Goal: Task Accomplishment & Management: Complete application form

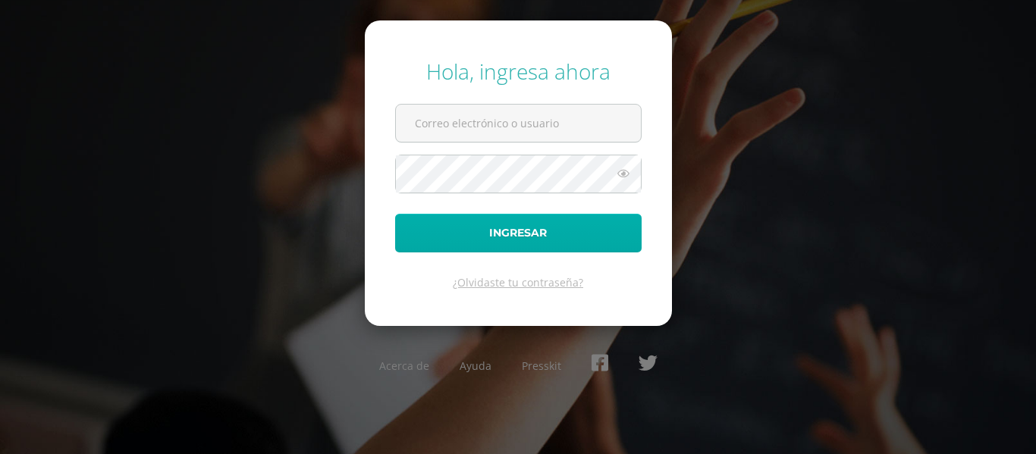
type input "[PERSON_NAME][EMAIL_ADDRESS][DOMAIN_NAME]"
click at [473, 239] on button "Ingresar" at bounding box center [518, 233] width 246 height 39
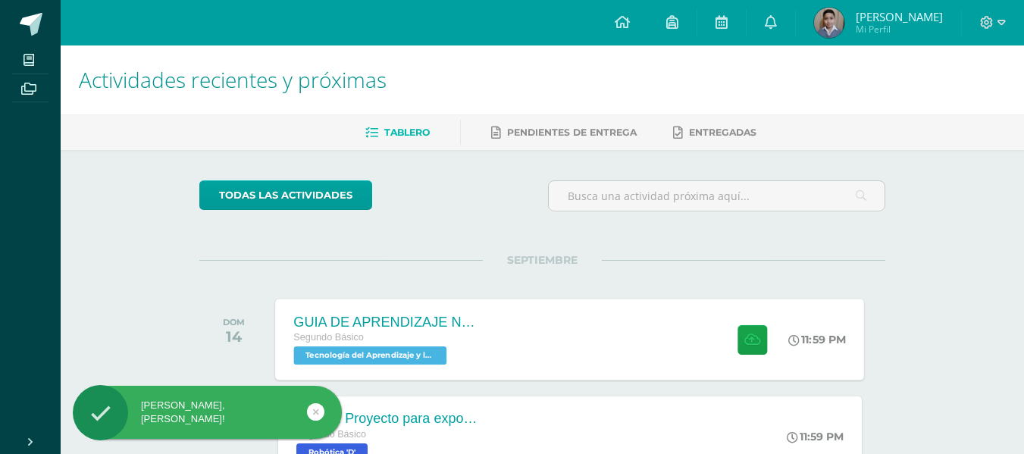
click at [636, 344] on div "GUIA DE APRENDIZAJE NO 3 Segundo Básico Tecnología del Aprendizaje y la Comunic…" at bounding box center [570, 339] width 589 height 81
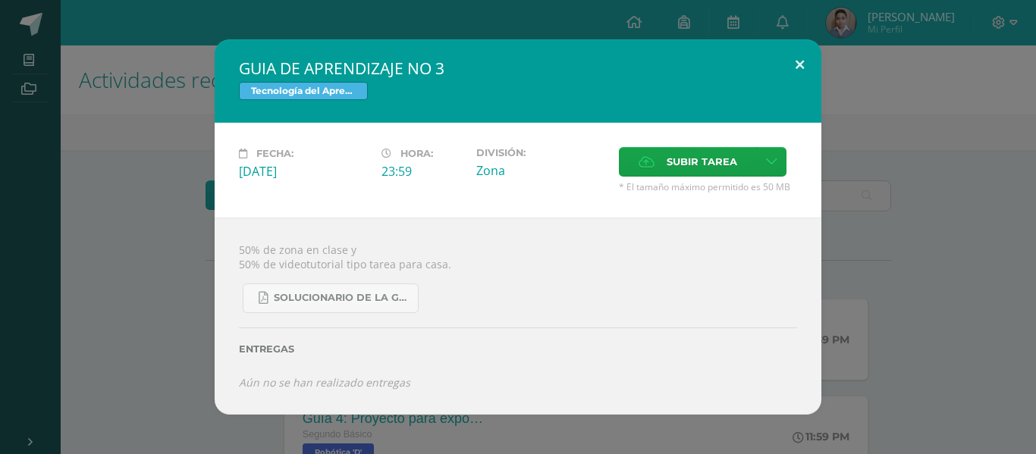
click at [810, 67] on button at bounding box center [799, 65] width 43 height 52
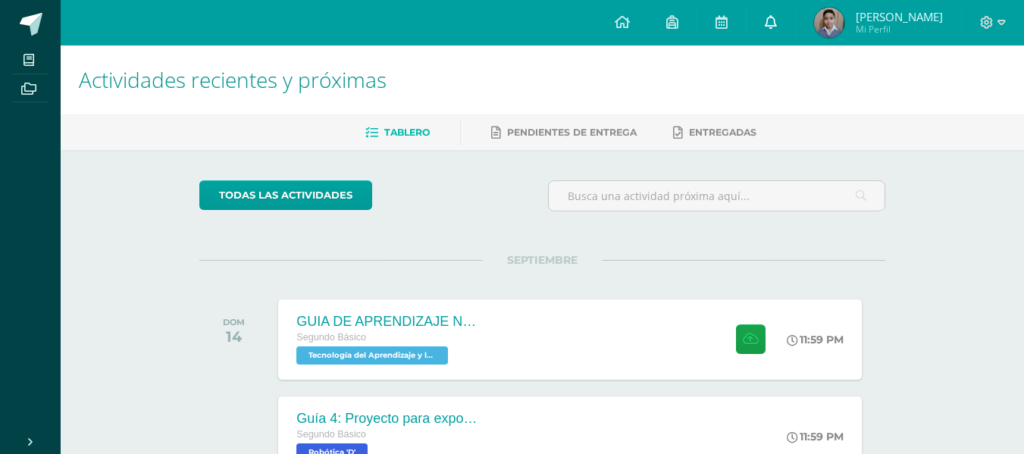
click at [792, 29] on link at bounding box center [771, 22] width 49 height 45
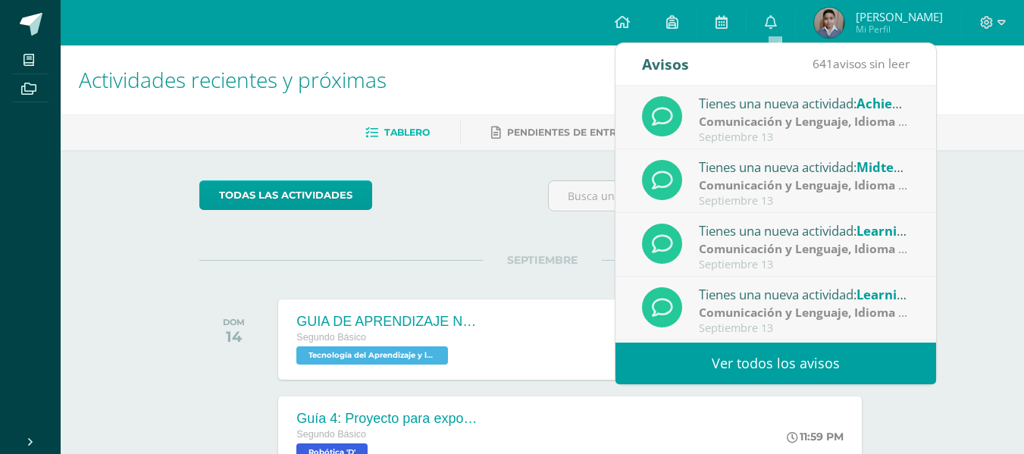
click at [747, 367] on link "Ver todos los avisos" at bounding box center [776, 364] width 321 height 42
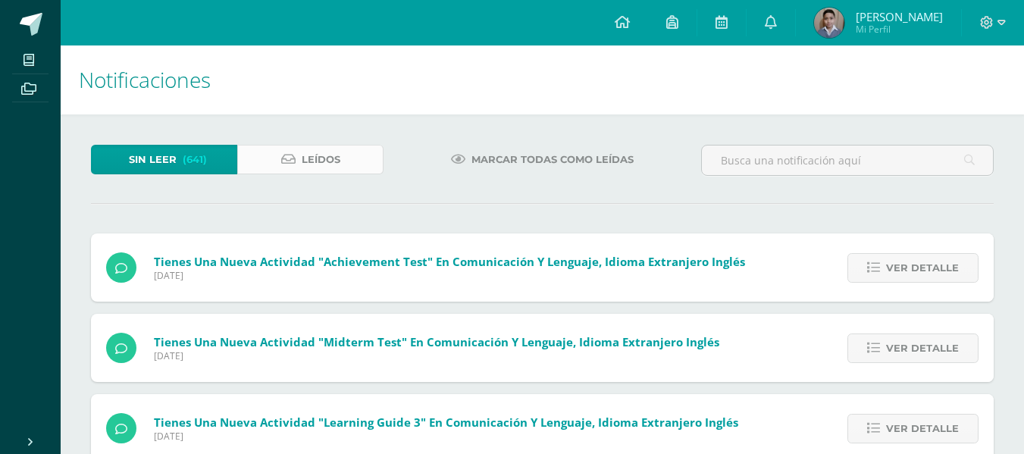
click at [366, 168] on link "Leídos" at bounding box center [310, 160] width 146 height 30
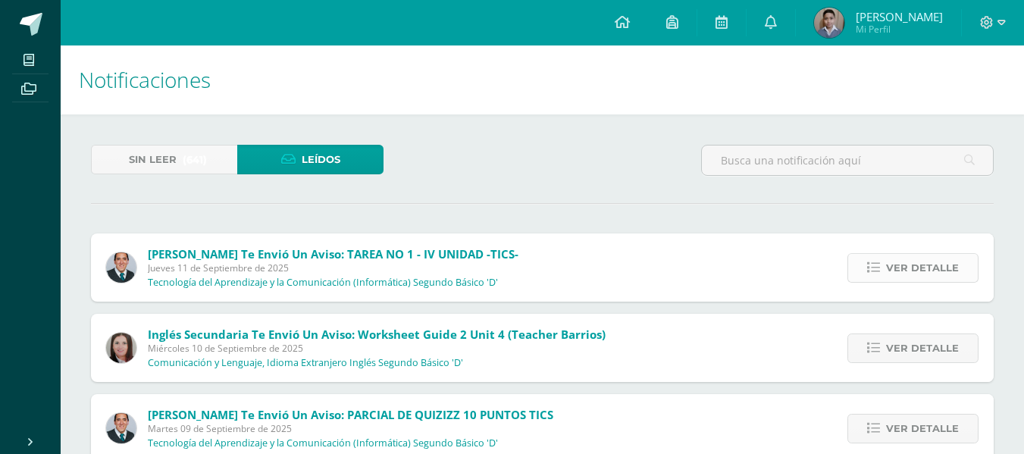
click at [883, 271] on link "Ver detalle" at bounding box center [913, 268] width 131 height 30
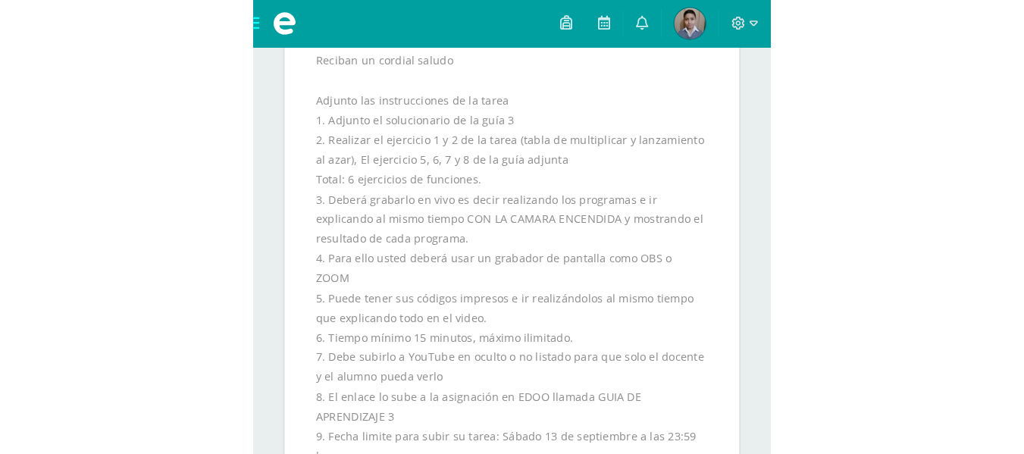
scroll to position [364, 0]
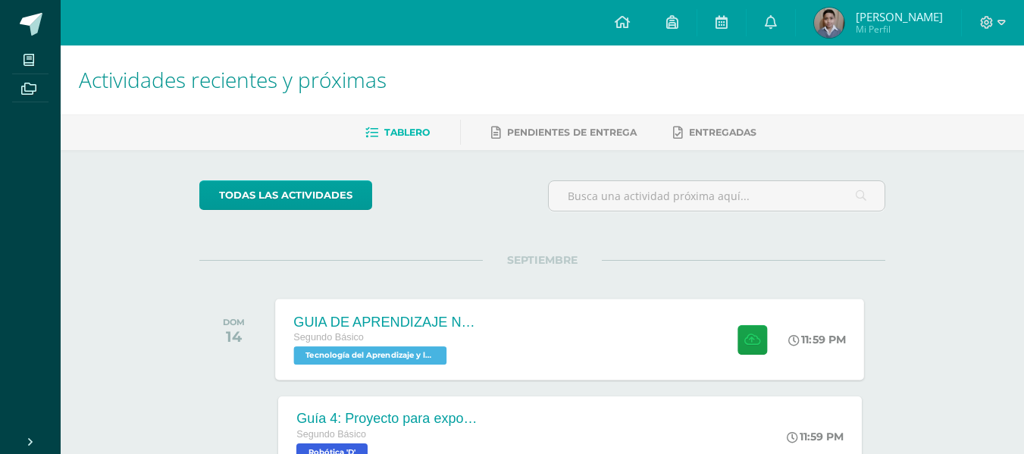
click at [656, 333] on div "GUIA DE APRENDIZAJE NO 3 Segundo Básico Tecnología del Aprendizaje y la Comunic…" at bounding box center [570, 339] width 589 height 81
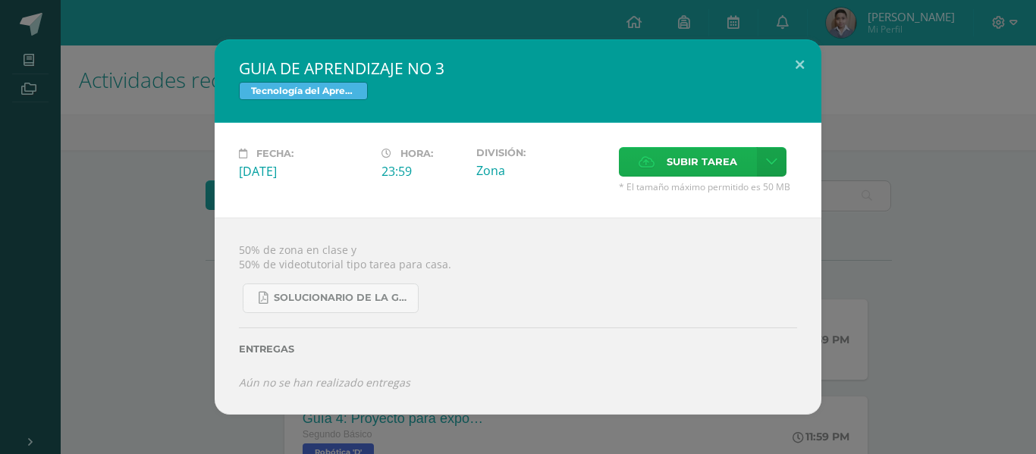
click at [685, 163] on span "Subir tarea" at bounding box center [701, 162] width 71 height 28
click at [0, 0] on input "Subir tarea" at bounding box center [0, 0] width 0 height 0
click at [687, 166] on span "Subir tarea" at bounding box center [701, 162] width 71 height 28
click at [0, 0] on input "Subir tarea" at bounding box center [0, 0] width 0 height 0
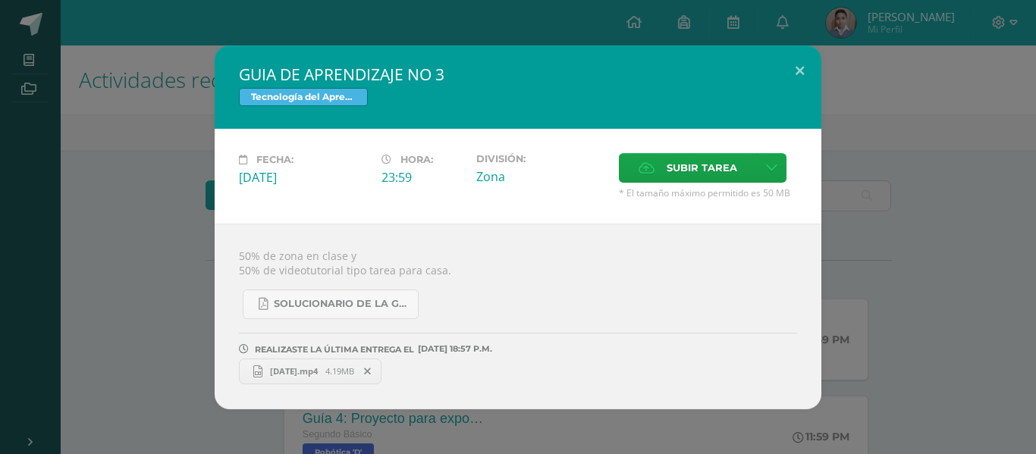
click at [381, 375] on span at bounding box center [368, 371] width 26 height 17
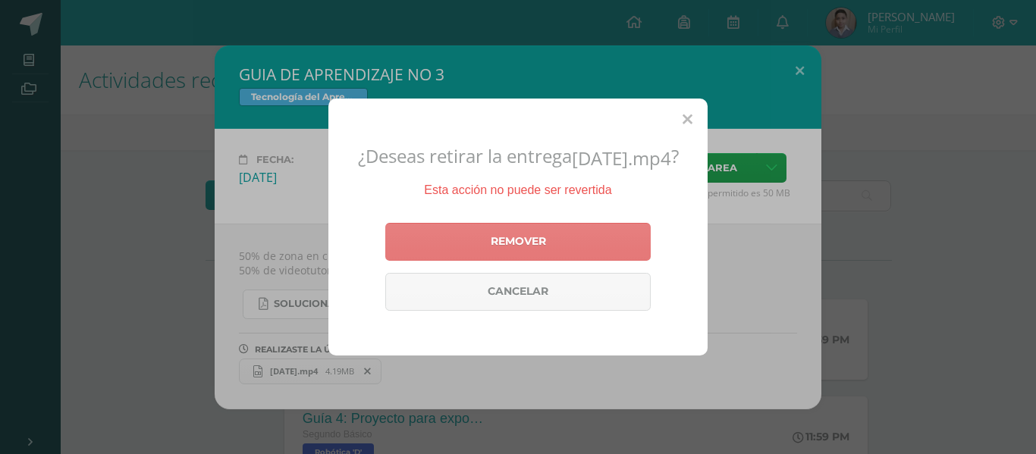
click at [470, 243] on link "Remover" at bounding box center [517, 242] width 265 height 38
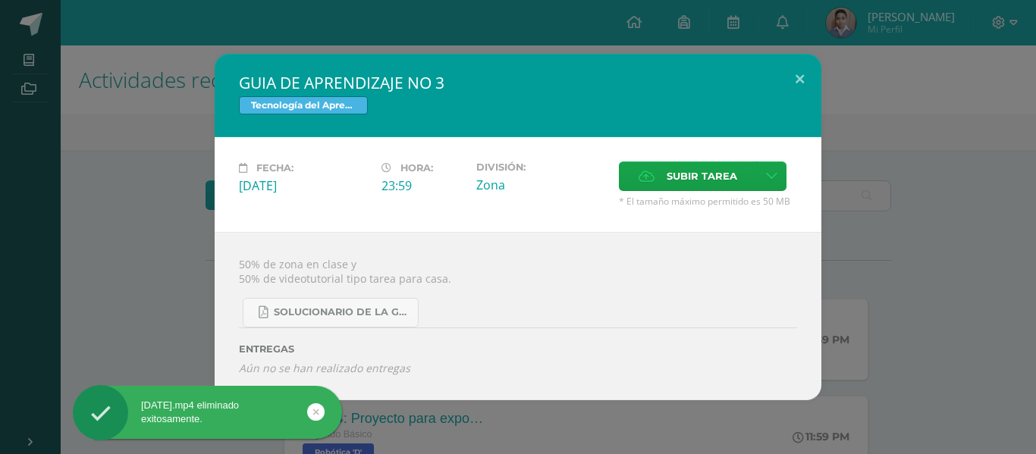
click at [657, 193] on div "Subir tarea" at bounding box center [708, 177] width 178 height 33
click at [657, 188] on div "Subir tarea" at bounding box center [708, 177] width 178 height 33
click at [657, 188] on label "Subir tarea" at bounding box center [688, 176] width 138 height 30
click at [0, 0] on input "Subir tarea" at bounding box center [0, 0] width 0 height 0
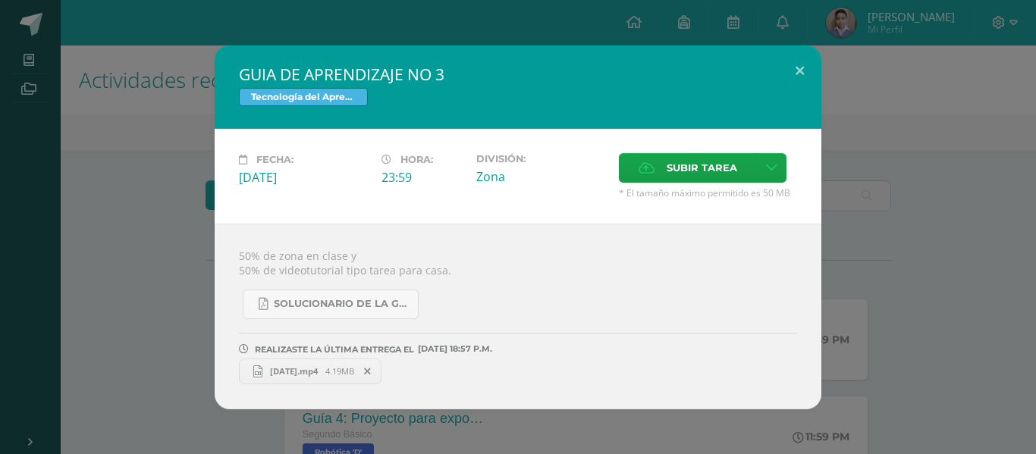
click at [381, 375] on span at bounding box center [368, 371] width 26 height 17
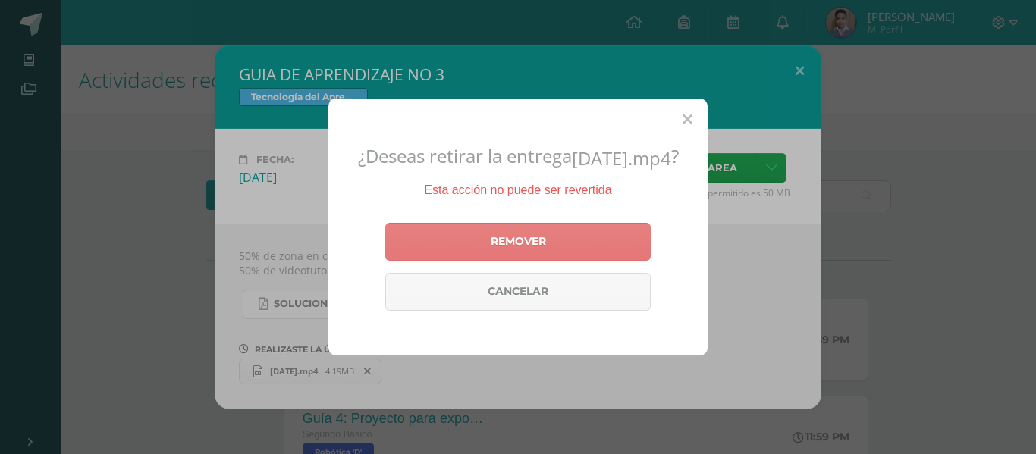
click at [469, 248] on link "Remover" at bounding box center [517, 242] width 265 height 38
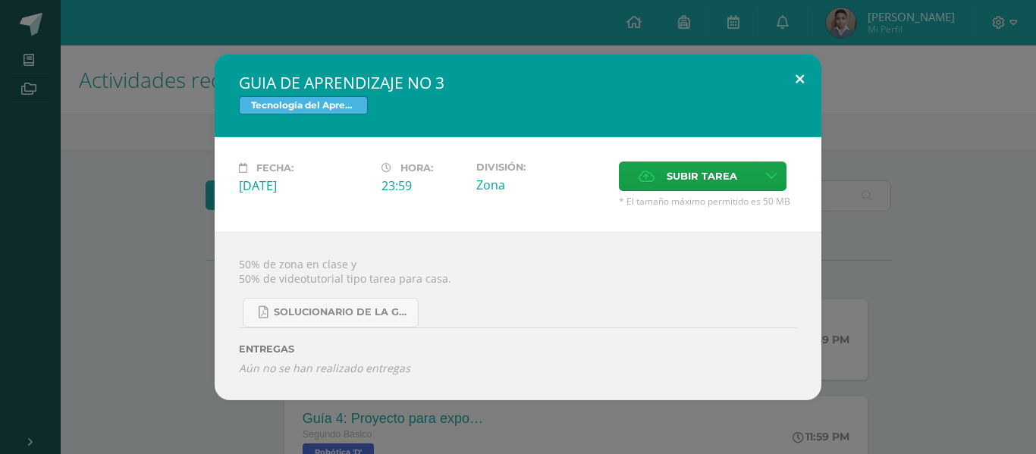
click at [793, 80] on button at bounding box center [799, 80] width 43 height 52
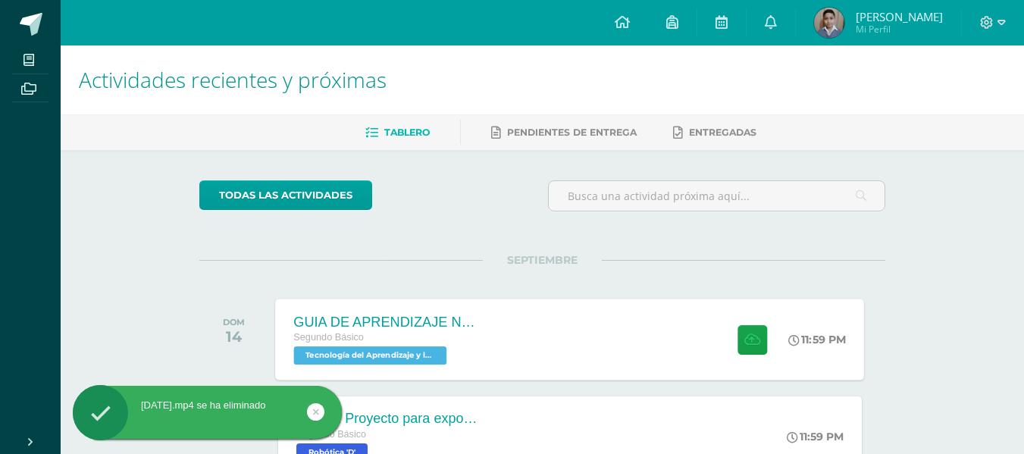
click at [524, 340] on div "GUIA DE APRENDIZAJE NO 3 Segundo Básico Tecnología del Aprendizaje y la Comunic…" at bounding box center [570, 339] width 589 height 81
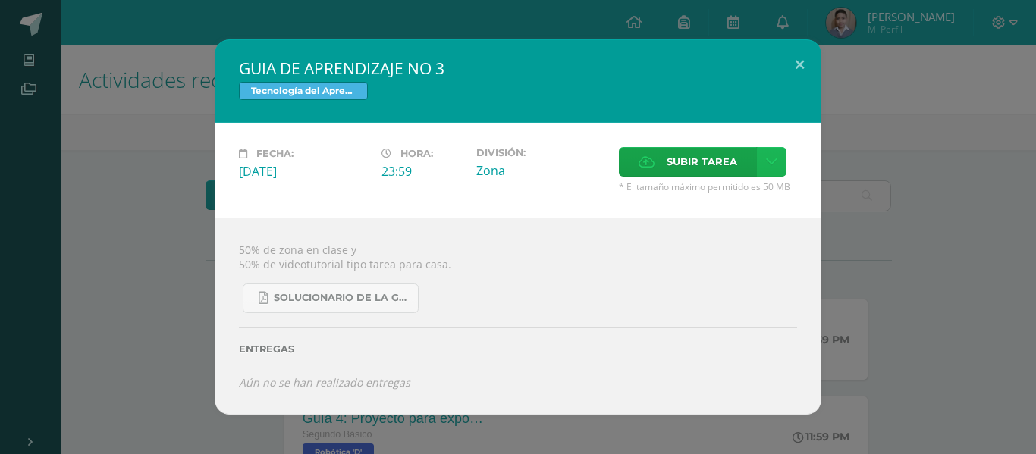
click at [757, 156] on link at bounding box center [772, 162] width 30 height 30
click at [727, 191] on span "Subir enlace" at bounding box center [707, 194] width 64 height 14
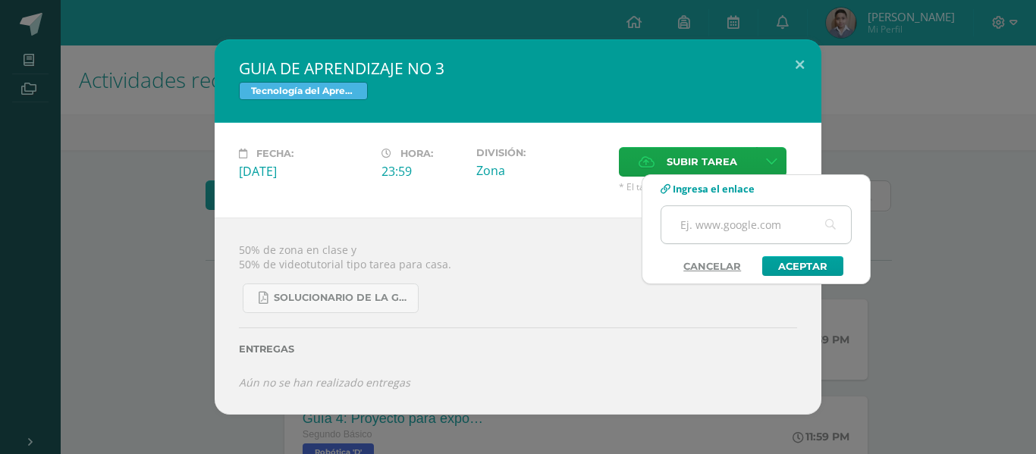
click at [732, 218] on input "text" at bounding box center [756, 224] width 190 height 37
click at [690, 223] on input "text" at bounding box center [756, 224] width 190 height 37
click at [718, 224] on input "text" at bounding box center [756, 224] width 190 height 37
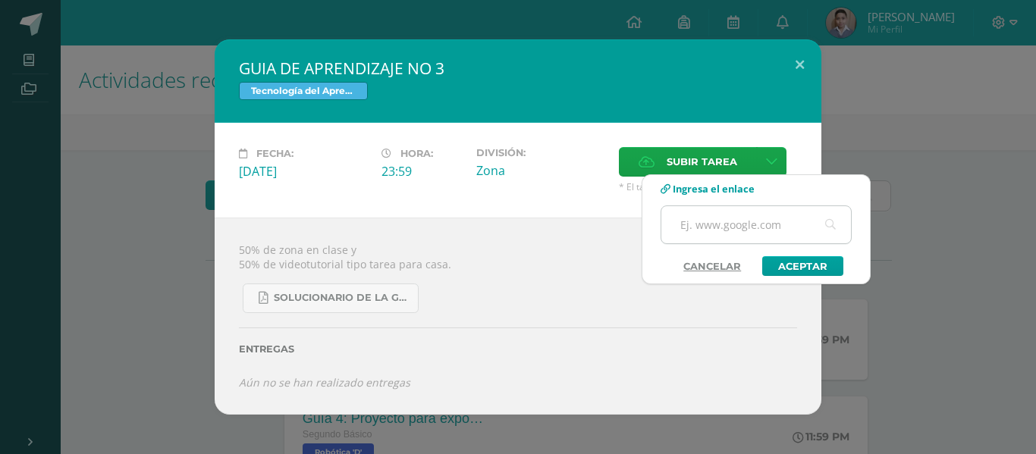
click at [716, 224] on input "text" at bounding box center [756, 224] width 190 height 37
paste input "https://youtube.com/shorts/RxAeS9sYUoo"
type input "https://youtube.com/shorts/RxAeS9sYUoo"
click at [791, 262] on link "Aceptar" at bounding box center [802, 266] width 81 height 20
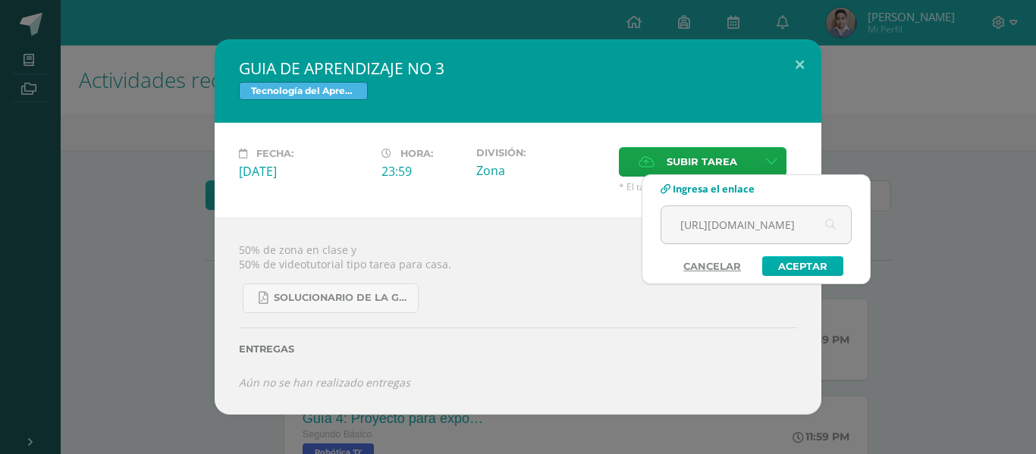
scroll to position [0, 0]
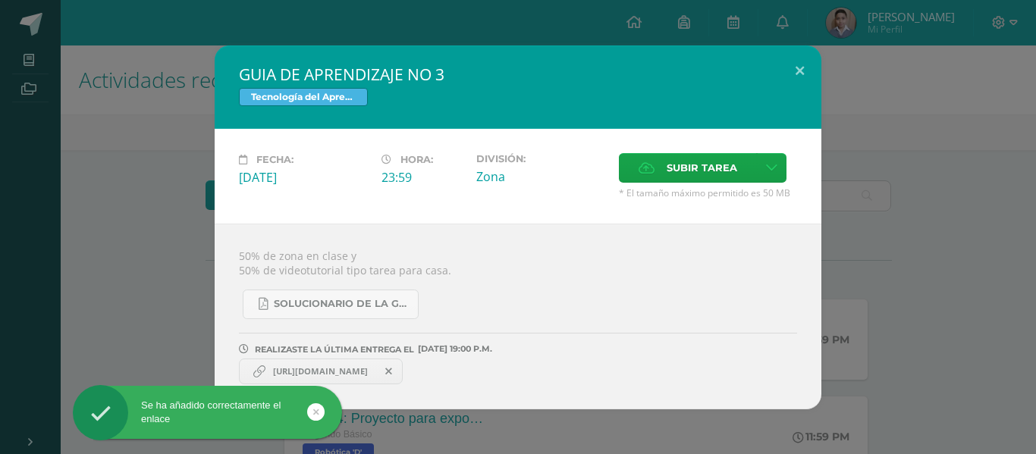
click at [323, 377] on span "https://youtube.com/shorts/RxAeS9sYUoo" at bounding box center [320, 371] width 110 height 12
click at [328, 368] on span "https://youtube.com/shorts/RxAeS9sYUoo" at bounding box center [320, 371] width 110 height 12
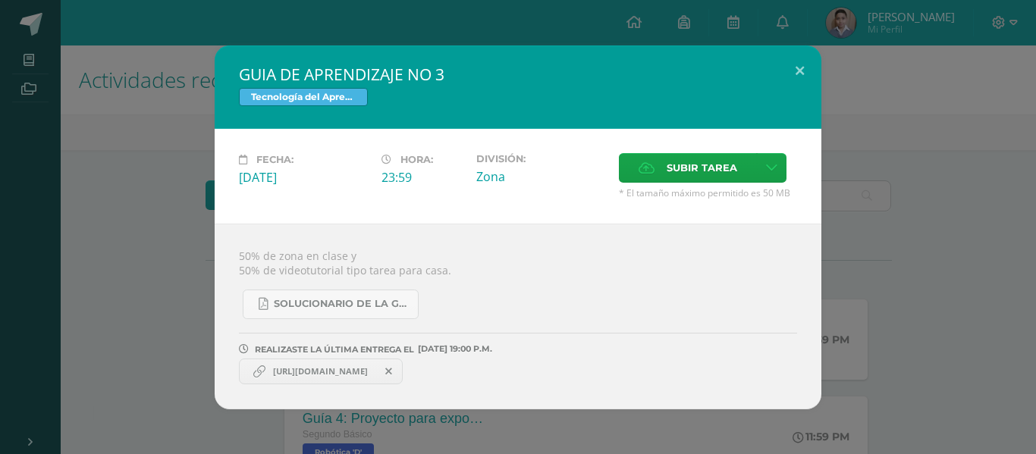
click at [277, 374] on span "https://youtube.com/shorts/RxAeS9sYUoo" at bounding box center [320, 371] width 110 height 12
click at [260, 375] on icon at bounding box center [259, 371] width 12 height 12
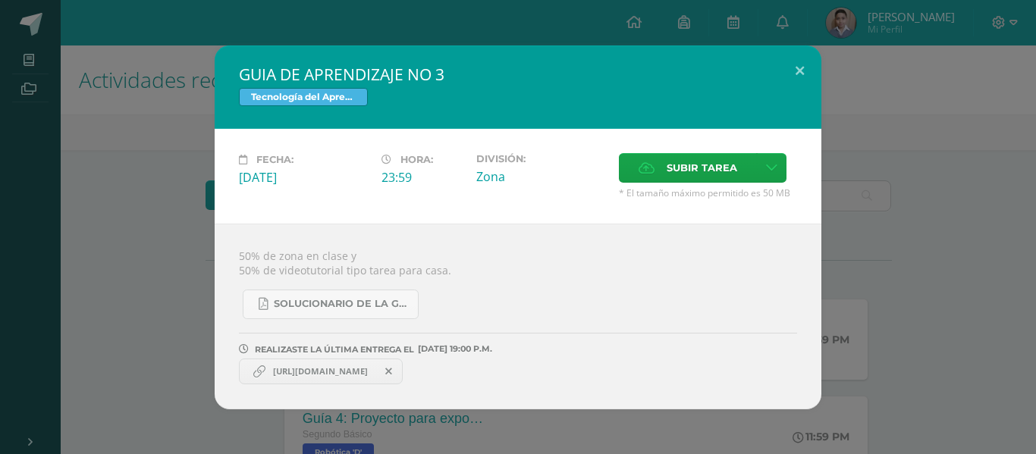
click at [260, 375] on icon at bounding box center [259, 371] width 12 height 12
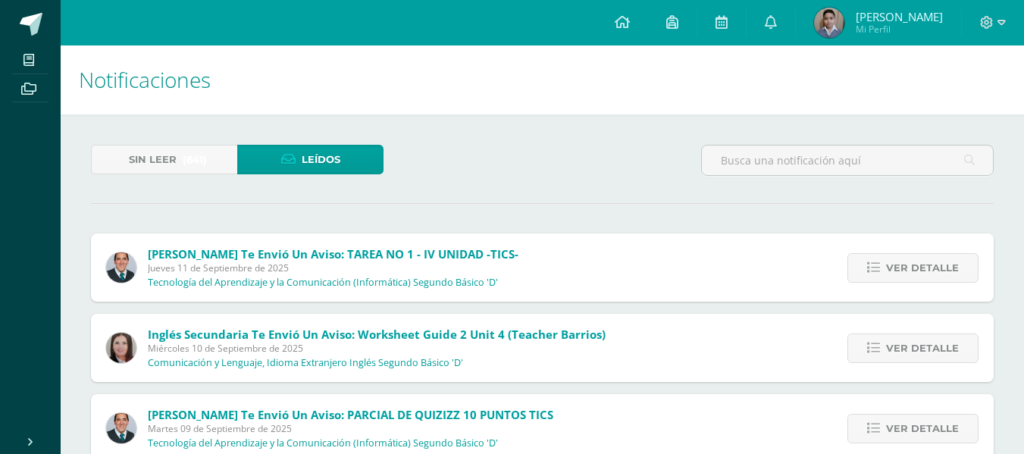
scroll to position [364, 0]
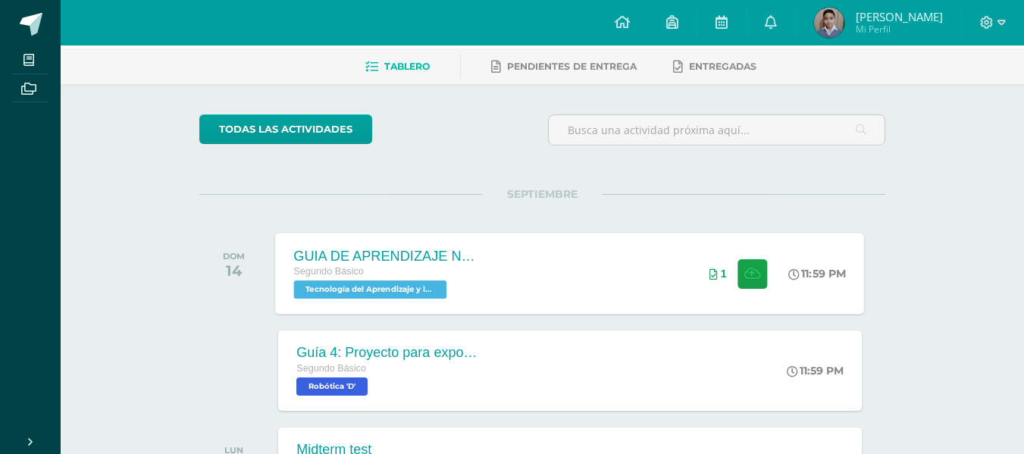
scroll to position [152, 0]
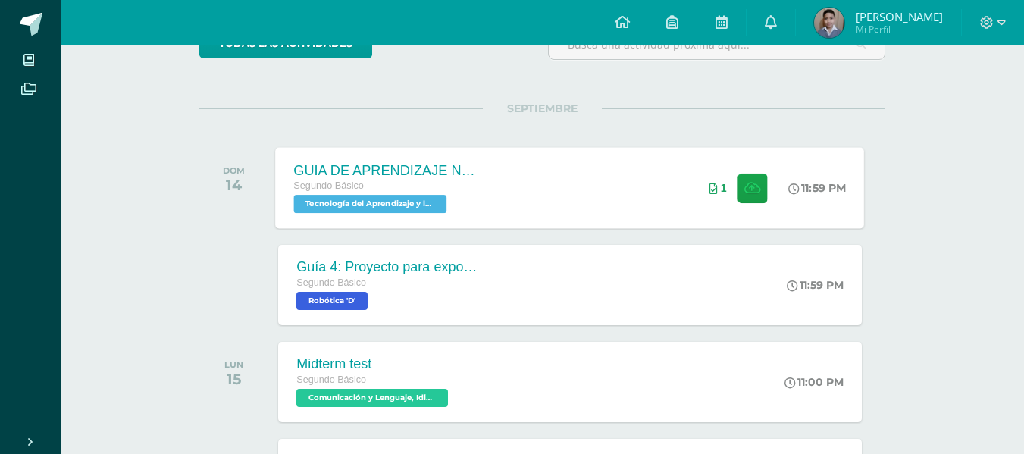
click at [623, 182] on div "GUIA DE APRENDIZAJE NO 3 Segundo Básico Tecnología del Aprendizaje y la Comunic…" at bounding box center [570, 187] width 589 height 81
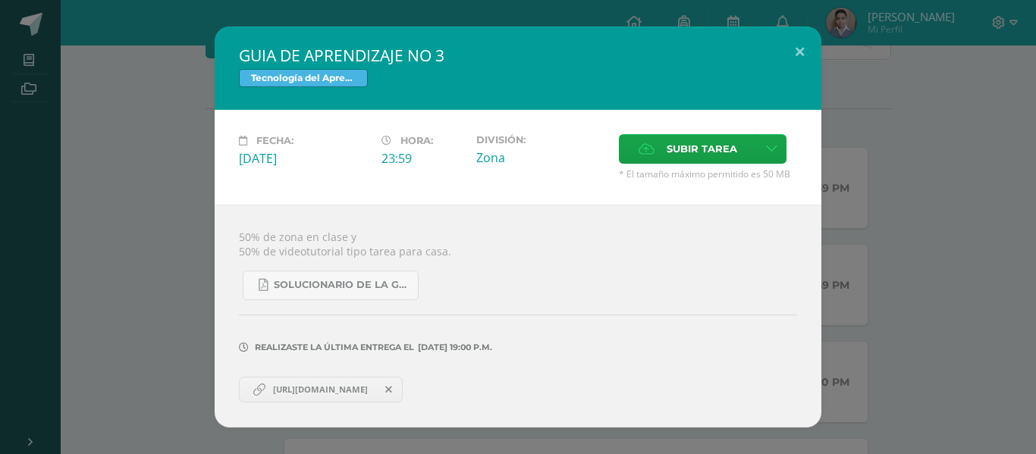
click at [279, 384] on span "[URL][DOMAIN_NAME]" at bounding box center [320, 390] width 110 height 12
click at [799, 61] on button at bounding box center [799, 53] width 43 height 52
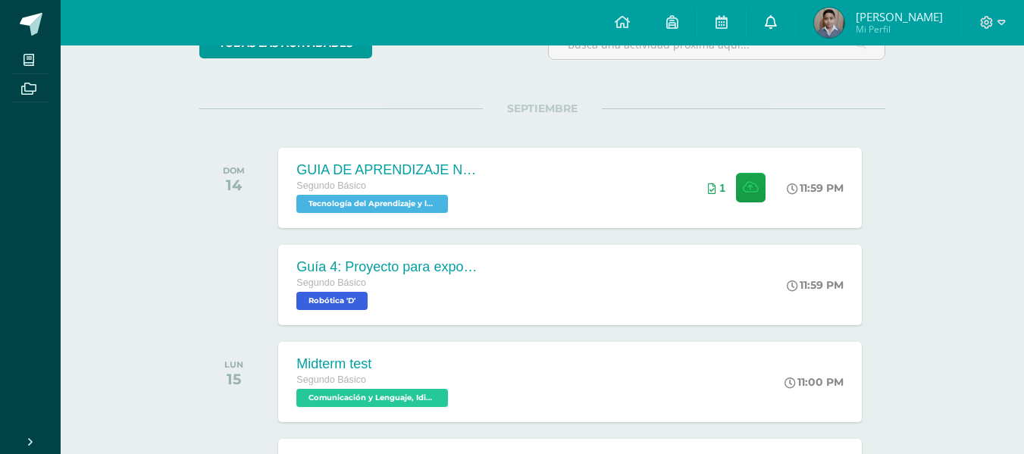
click at [774, 16] on icon at bounding box center [771, 22] width 12 height 14
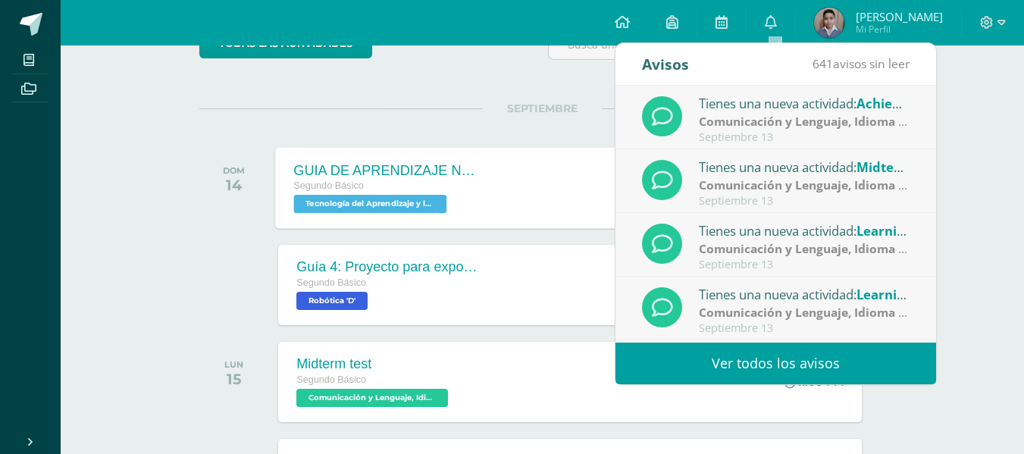
click at [482, 165] on div "GUIA DE APRENDIZAJE NO 3 Segundo Básico Tecnología del Aprendizaje y la Comunic…" at bounding box center [386, 187] width 221 height 81
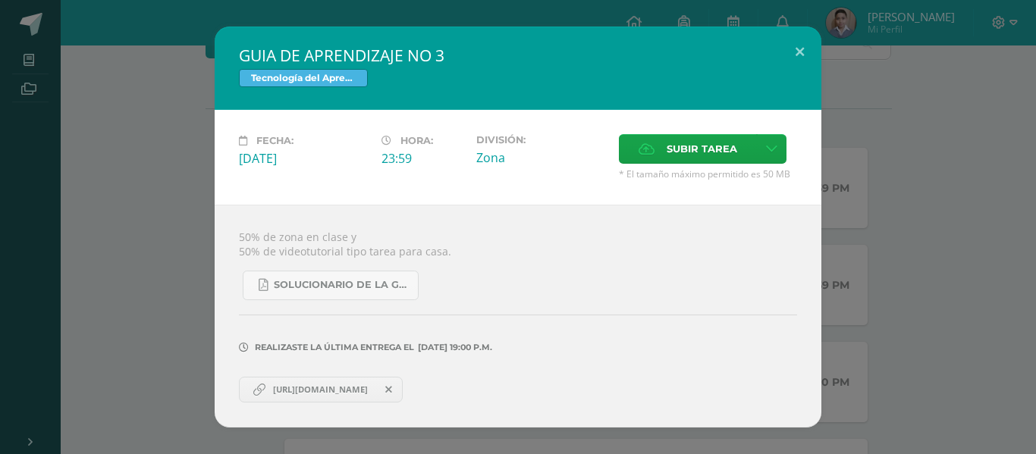
click at [318, 400] on link "[URL][DOMAIN_NAME]" at bounding box center [321, 390] width 164 height 26
click at [375, 395] on span "[URL][DOMAIN_NAME]" at bounding box center [320, 390] width 110 height 12
click at [782, 53] on button at bounding box center [799, 53] width 43 height 52
